Goal: Task Accomplishment & Management: Manage account settings

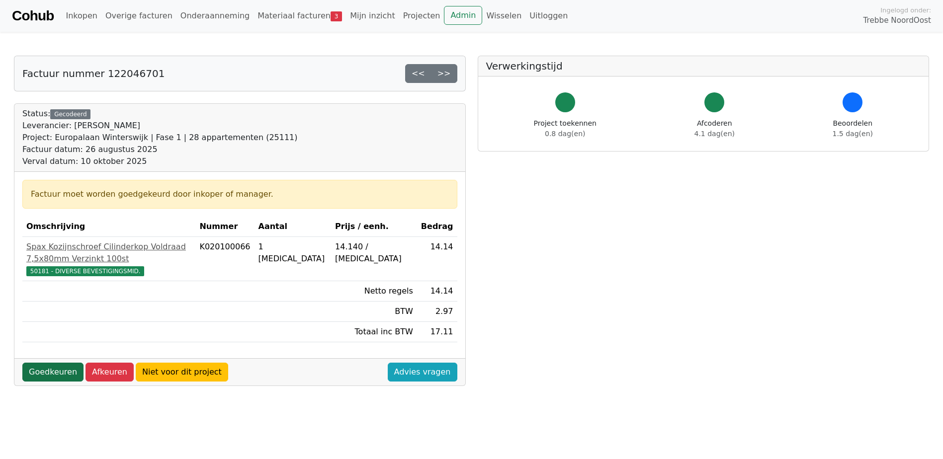
click at [52, 363] on link "Goedkeuren" at bounding box center [52, 372] width 61 height 19
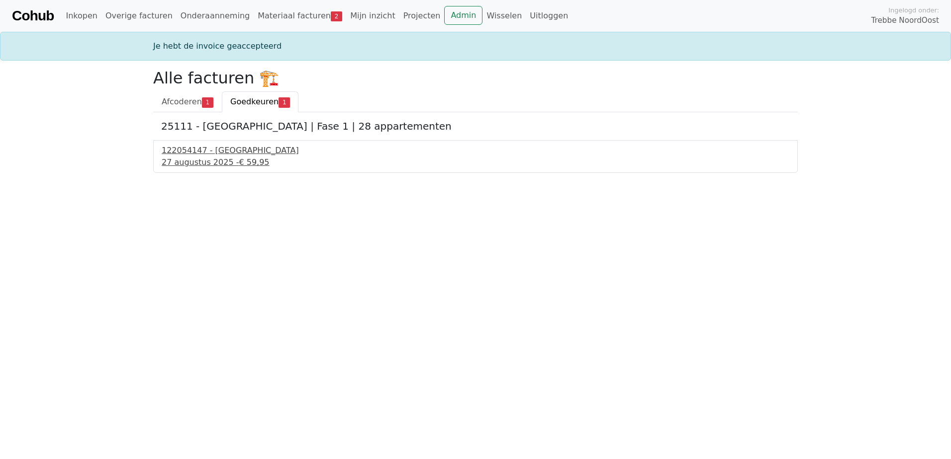
click at [212, 160] on div "27 augustus 2025 - € 59,95" at bounding box center [475, 163] width 627 height 12
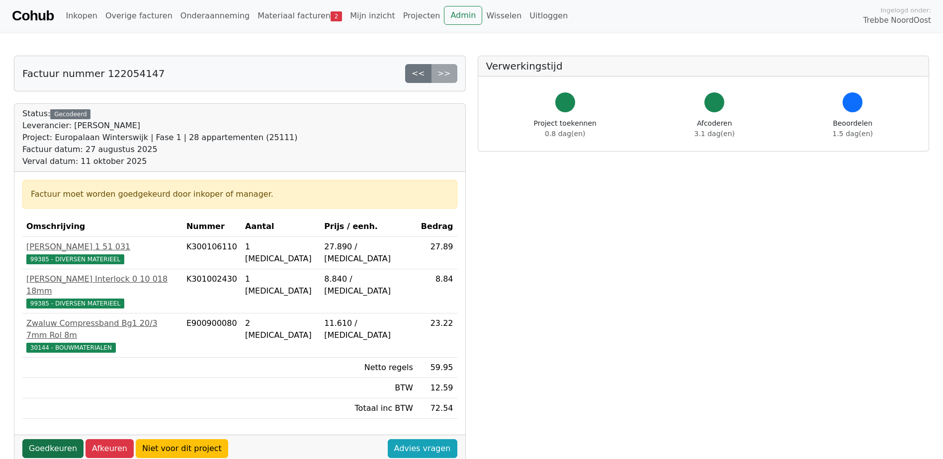
click at [54, 439] on link "Goedkeuren" at bounding box center [52, 448] width 61 height 19
